Goal: Transaction & Acquisition: Purchase product/service

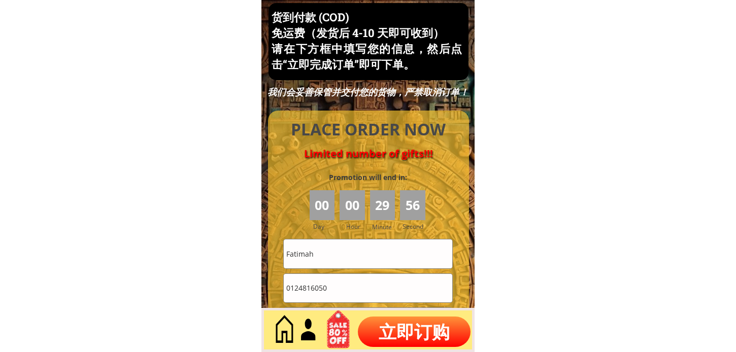
scroll to position [4511, 0]
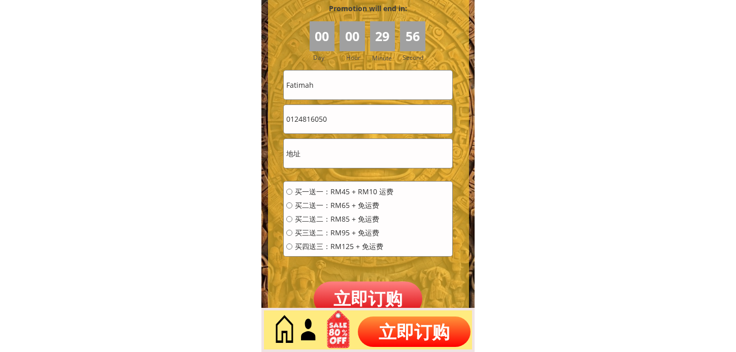
click at [342, 85] on input "Fatimah" at bounding box center [368, 85] width 169 height 28
paste input "text"
click at [328, 85] on input "text" at bounding box center [368, 85] width 169 height 28
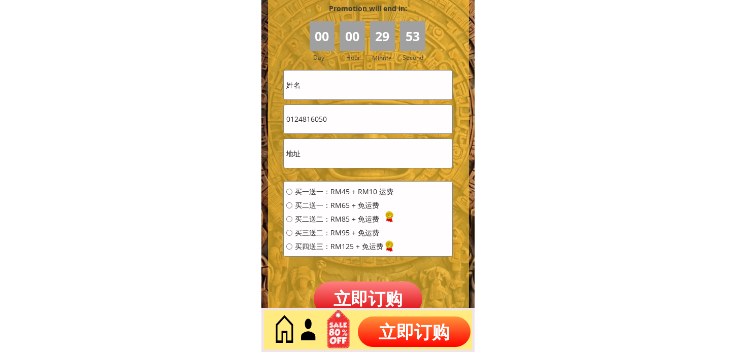
click at [328, 85] on input "text" at bounding box center [368, 85] width 169 height 28
paste input "[PERSON_NAME]"
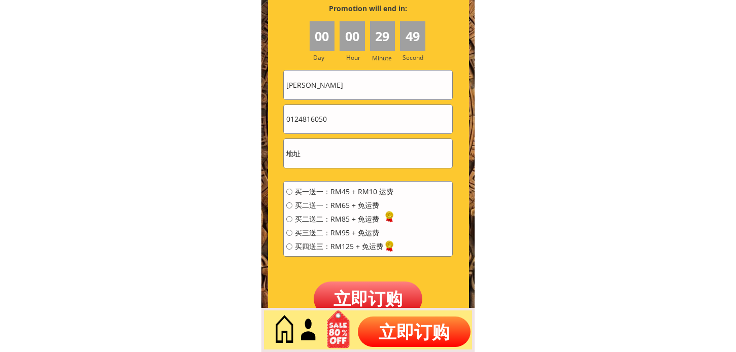
type input "[PERSON_NAME]"
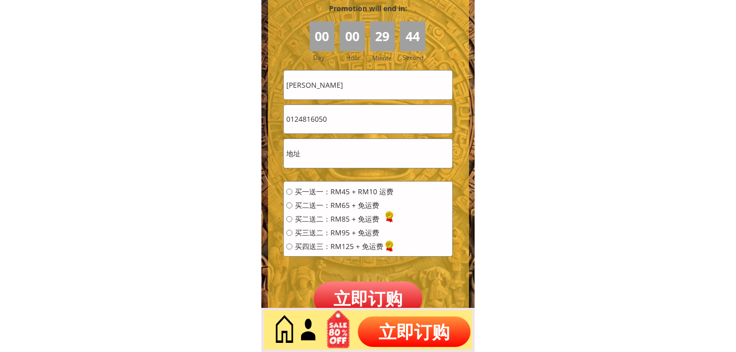
click at [377, 127] on input "0124816050" at bounding box center [368, 119] width 169 height 28
paste input "07970606"
type input "0107970606"
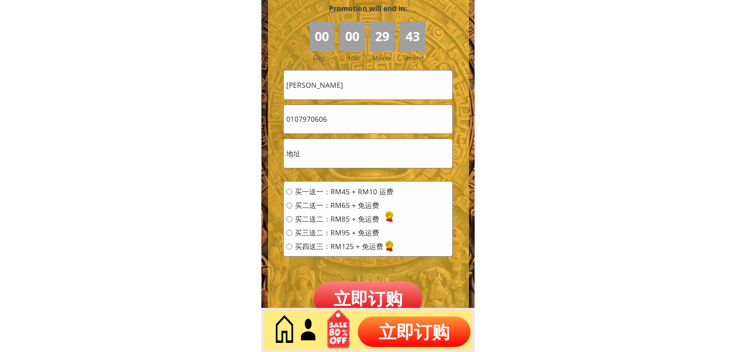
click at [351, 154] on input "text" at bounding box center [368, 153] width 169 height 28
type input "kh."
click at [337, 181] on div "买一送一：RM45 + RM10 运费 买二送一：RM65 + 免运费 买二送二：RM85 + 免运费 买三送二：RM95 + 免运费 买四送三：RM125 …" at bounding box center [368, 219] width 170 height 76
click at [337, 188] on span "买一送一：RM45 + RM10 运费" at bounding box center [344, 191] width 98 height 7
radio input "true"
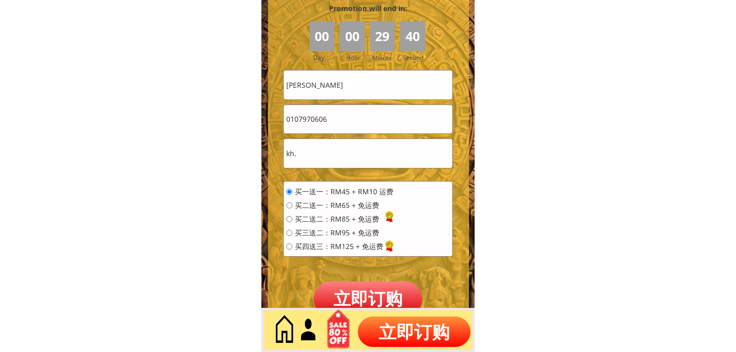
click at [372, 306] on p "立即订购" at bounding box center [368, 299] width 109 height 34
